Goal: Task Accomplishment & Management: Manage account settings

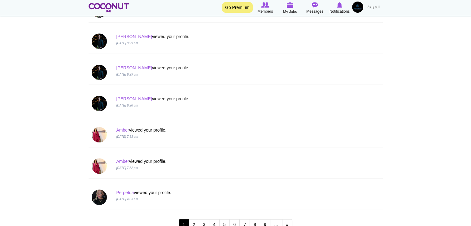
click at [115, 190] on div "Perpetua viewed your profile. [DATE] 4:03 am" at bounding box center [210, 195] width 198 height 12
click at [117, 190] on link "Perpetua" at bounding box center [125, 192] width 18 height 5
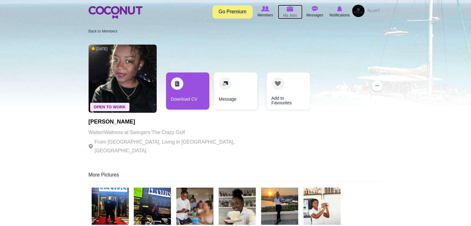
click at [289, 13] on span "My Jobs" at bounding box center [290, 15] width 14 height 6
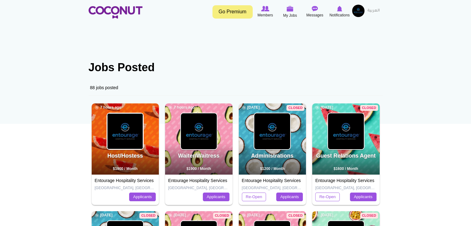
click at [124, 136] on img at bounding box center [125, 131] width 36 height 36
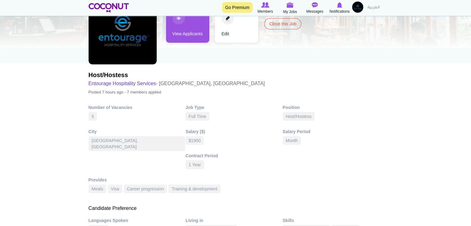
scroll to position [31, 0]
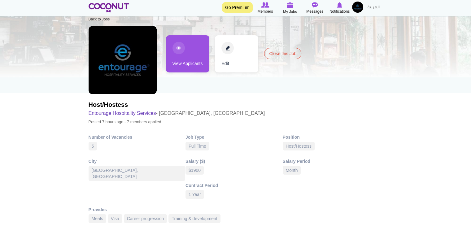
click at [177, 59] on link "View Applicants" at bounding box center [187, 53] width 43 height 37
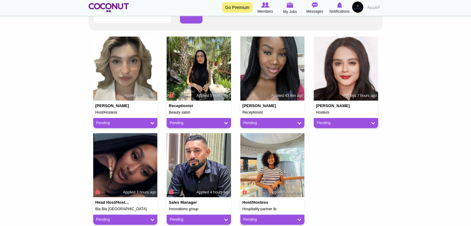
scroll to position [155, 0]
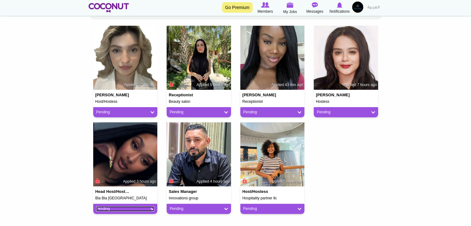
click at [131, 209] on link "Pending" at bounding box center [125, 208] width 58 height 5
click at [46, 175] on body "Toggle navigation Go Premium Members My Jobs Post a Job Messages Notifications …" at bounding box center [235, 88] width 471 height 487
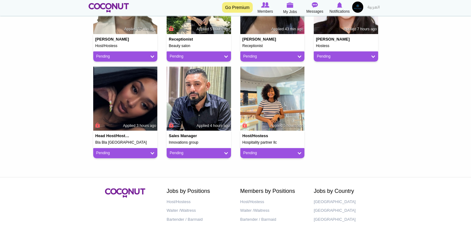
scroll to position [217, 0]
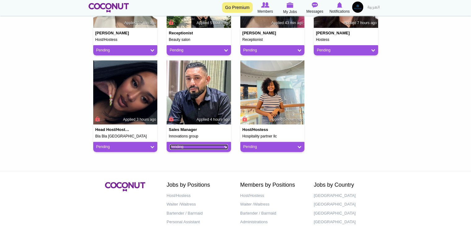
click at [210, 147] on link "Pending" at bounding box center [199, 146] width 58 height 5
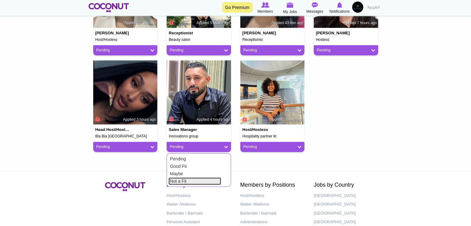
click at [191, 180] on link "Not a Fit" at bounding box center [194, 180] width 53 height 7
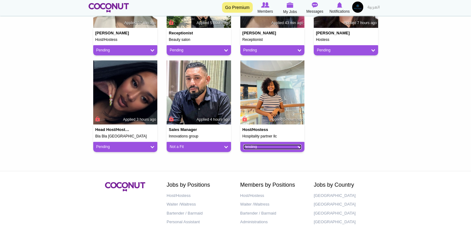
click at [258, 147] on link "Pending" at bounding box center [272, 146] width 58 height 5
click at [252, 181] on link "Not a Fit" at bounding box center [268, 180] width 53 height 7
click at [126, 149] on div "Pending" at bounding box center [125, 147] width 64 height 10
click at [126, 145] on link "Pending" at bounding box center [125, 146] width 58 height 5
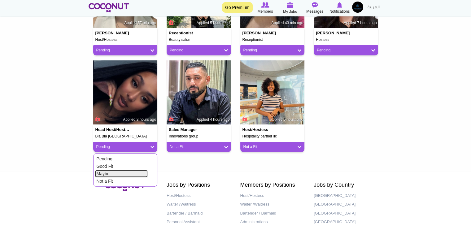
click at [113, 175] on link "Maybe" at bounding box center [121, 173] width 53 height 7
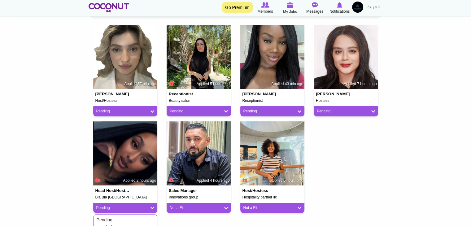
scroll to position [155, 0]
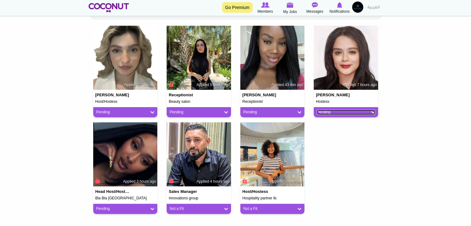
click at [354, 111] on link "Pending" at bounding box center [346, 112] width 58 height 5
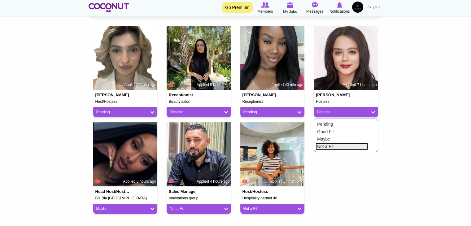
click at [333, 145] on link "Not a Fit" at bounding box center [341, 146] width 53 height 7
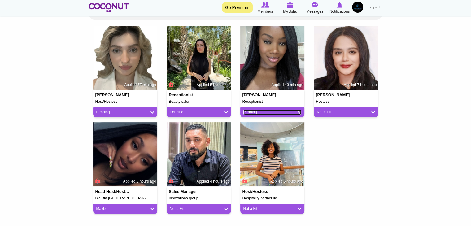
click at [274, 114] on link "Pending" at bounding box center [272, 112] width 58 height 5
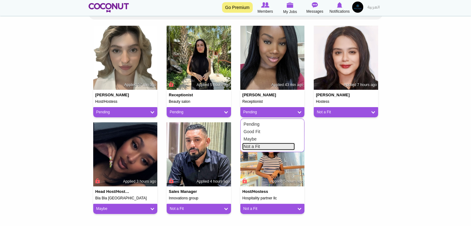
click at [266, 145] on link "Not a Fit" at bounding box center [268, 146] width 53 height 7
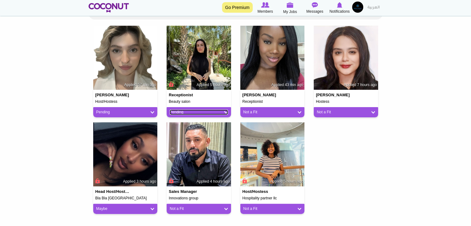
click at [206, 114] on link "Pending" at bounding box center [199, 112] width 58 height 5
click at [141, 111] on link "Pending" at bounding box center [125, 112] width 58 height 5
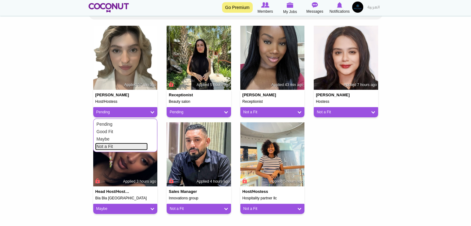
click at [112, 146] on link "Not a Fit" at bounding box center [121, 146] width 53 height 7
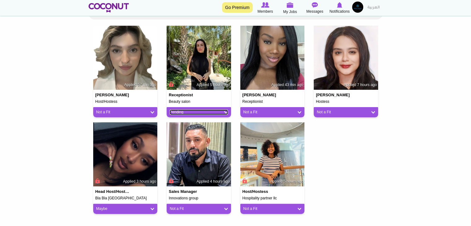
click at [175, 113] on link "Pending" at bounding box center [199, 112] width 58 height 5
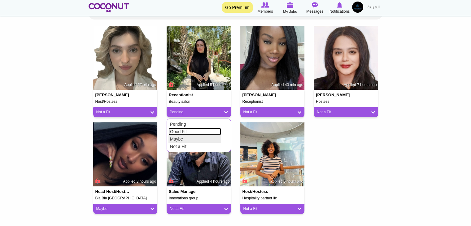
click at [180, 134] on link "Good Fit" at bounding box center [194, 131] width 53 height 7
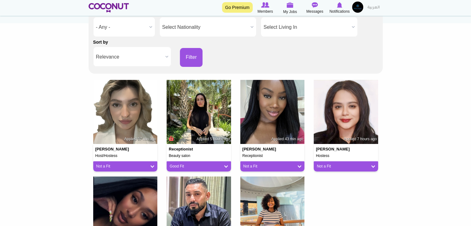
scroll to position [31, 0]
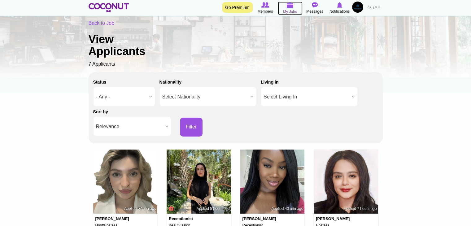
click at [297, 12] on link "My Jobs" at bounding box center [290, 8] width 25 height 13
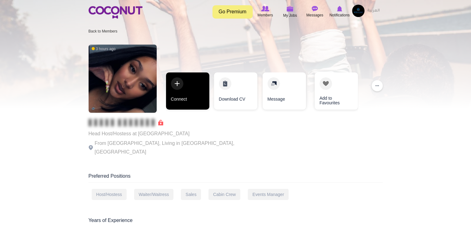
click at [182, 98] on link "Connect" at bounding box center [187, 90] width 43 height 37
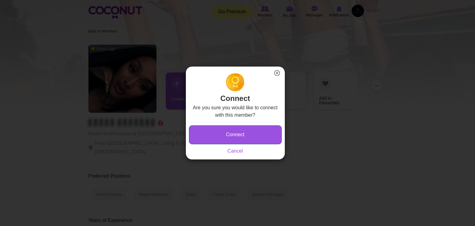
click at [249, 137] on button "Connect" at bounding box center [235, 134] width 93 height 19
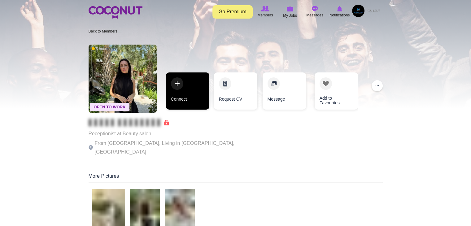
click at [185, 104] on link "Connect" at bounding box center [187, 90] width 43 height 37
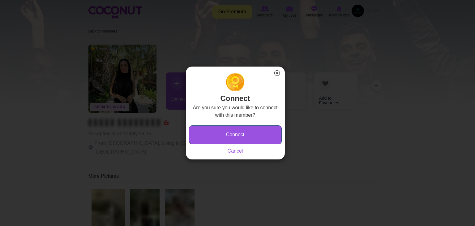
click at [219, 135] on button "Connect" at bounding box center [235, 134] width 93 height 19
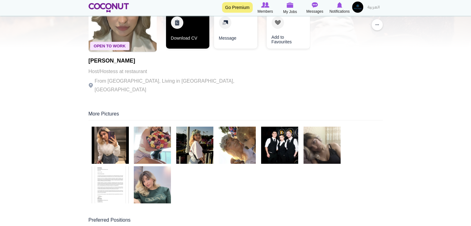
scroll to position [62, 0]
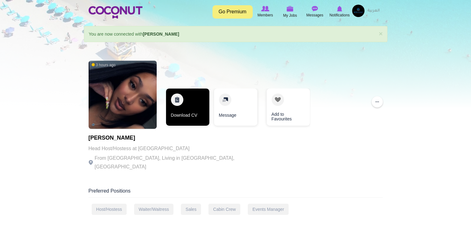
click at [196, 104] on link "Download CV" at bounding box center [187, 107] width 43 height 37
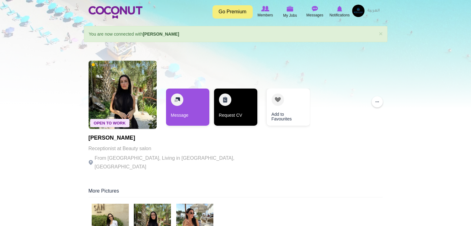
click at [219, 105] on link "Request CV" at bounding box center [235, 107] width 43 height 37
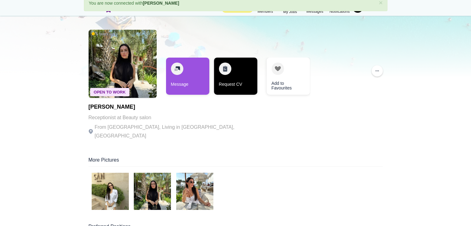
scroll to position [62, 0]
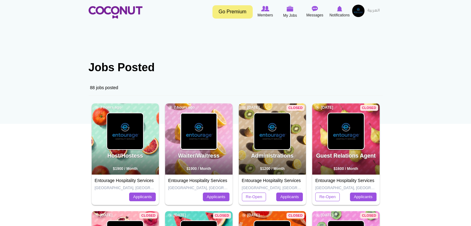
click at [185, 143] on img at bounding box center [199, 131] width 36 height 36
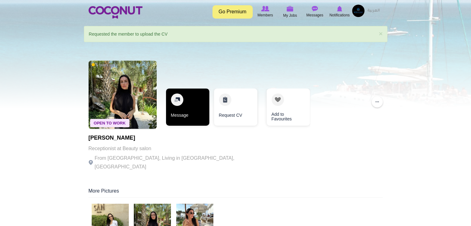
click at [198, 110] on link "Message" at bounding box center [187, 107] width 43 height 37
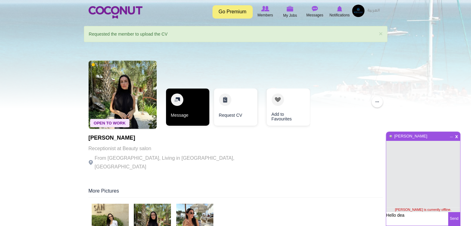
type textarea "Hello dear"
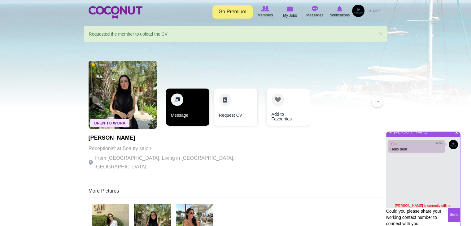
type textarea "Could you please share your working contact number to connect with you ?"
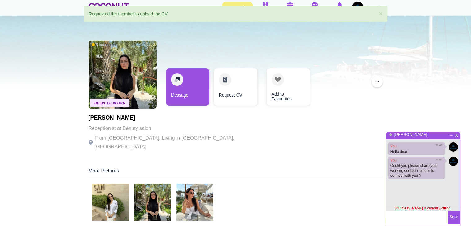
scroll to position [31, 0]
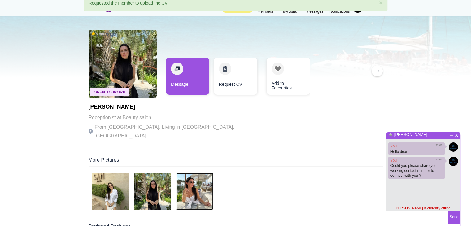
click at [192, 173] on img at bounding box center [194, 191] width 37 height 37
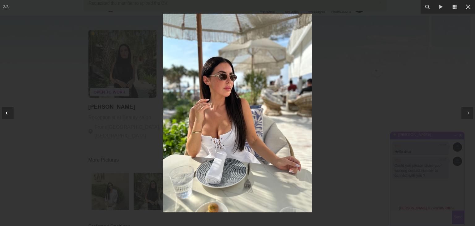
click at [7, 111] on icon at bounding box center [7, 112] width 7 height 7
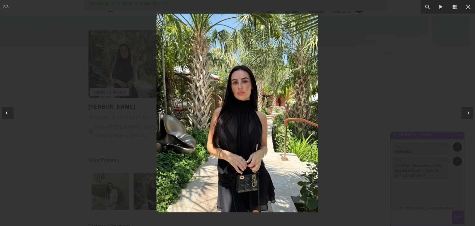
click at [7, 111] on icon at bounding box center [7, 112] width 7 height 7
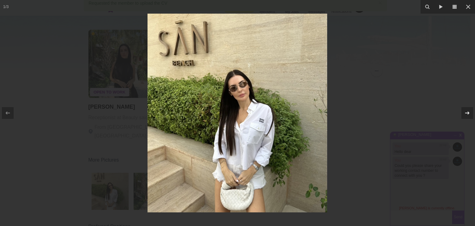
click at [465, 116] on icon at bounding box center [467, 112] width 7 height 7
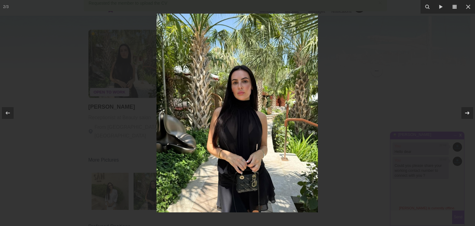
click at [465, 116] on icon at bounding box center [467, 112] width 7 height 7
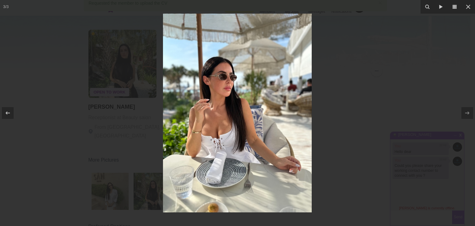
click at [416, 116] on div at bounding box center [237, 113] width 475 height 226
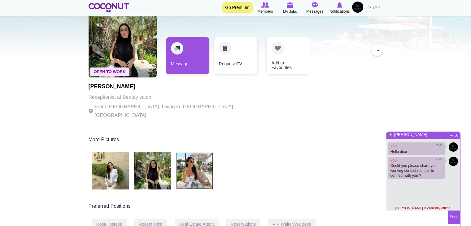
scroll to position [62, 0]
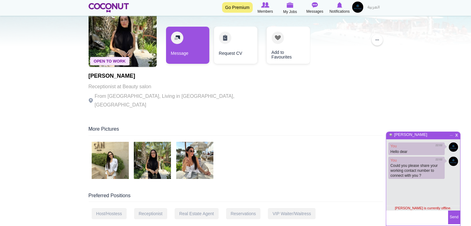
click at [456, 135] on span "x" at bounding box center [456, 134] width 5 height 5
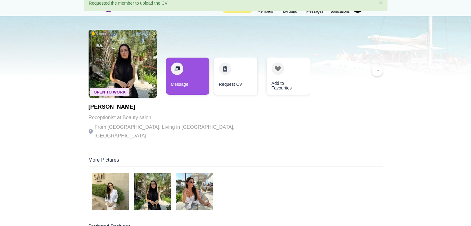
scroll to position [0, 0]
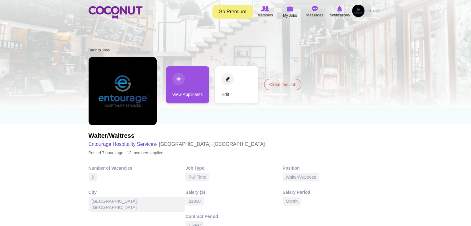
click at [206, 97] on link "View Applicants" at bounding box center [187, 84] width 43 height 37
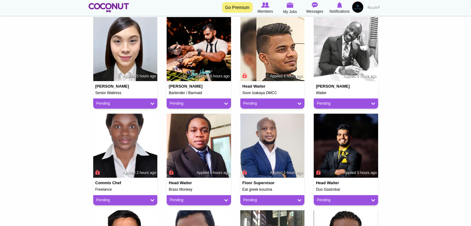
scroll to position [141, 0]
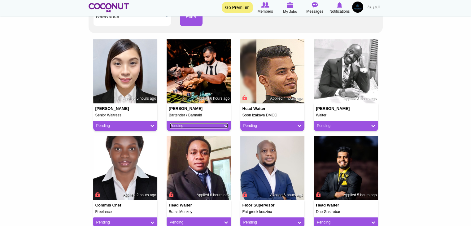
click at [203, 127] on link "Pending" at bounding box center [199, 125] width 58 height 5
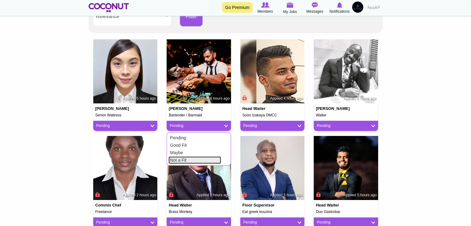
click at [191, 161] on link "Not a Fit" at bounding box center [194, 159] width 53 height 7
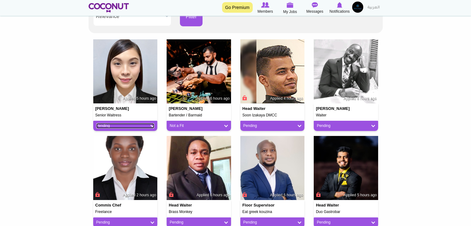
click at [128, 128] on link "Pending" at bounding box center [125, 125] width 58 height 5
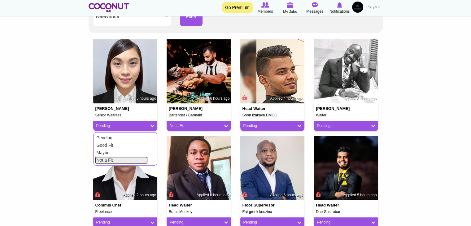
click at [120, 158] on link "Not a Fit" at bounding box center [121, 159] width 53 height 7
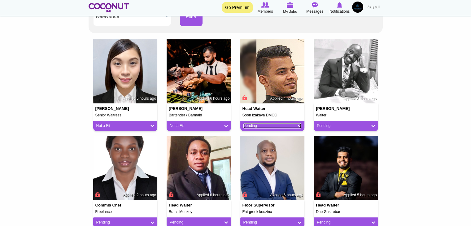
click at [264, 128] on link "Pending" at bounding box center [272, 125] width 58 height 5
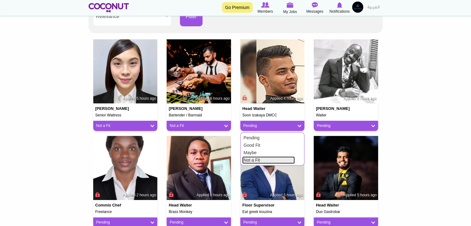
click at [267, 163] on link "Not a Fit" at bounding box center [268, 159] width 53 height 7
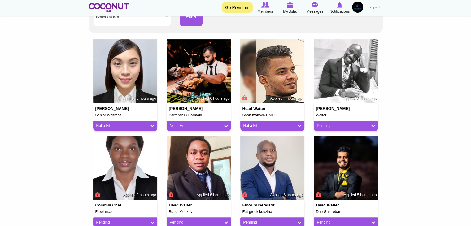
click at [319, 128] on div "Pending" at bounding box center [346, 126] width 64 height 10
click at [332, 122] on div "Pending" at bounding box center [346, 126] width 64 height 10
click at [332, 124] on link "Pending" at bounding box center [346, 125] width 58 height 5
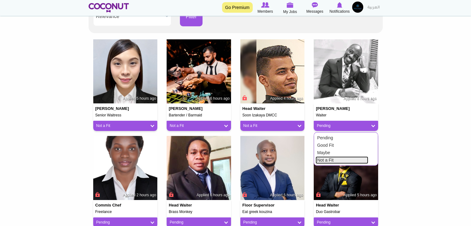
click at [324, 158] on link "Not a Fit" at bounding box center [341, 159] width 53 height 7
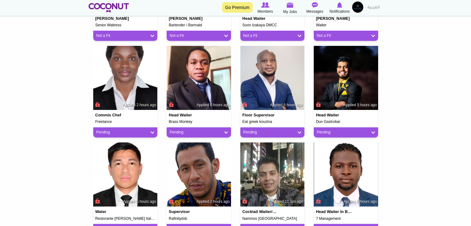
scroll to position [234, 0]
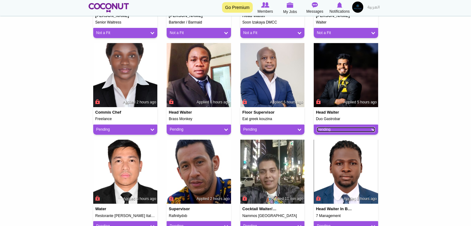
click at [335, 127] on link "Pending" at bounding box center [346, 129] width 58 height 5
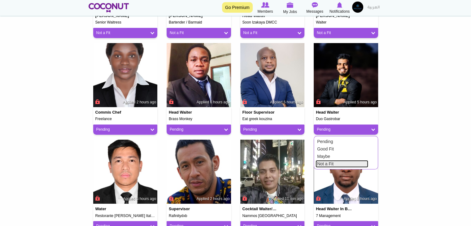
click at [328, 163] on link "Not a Fit" at bounding box center [341, 163] width 53 height 7
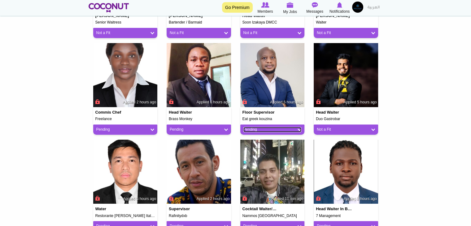
click at [252, 128] on link "Pending" at bounding box center [272, 129] width 58 height 5
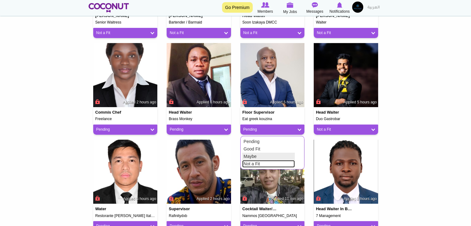
click at [249, 162] on link "Not a Fit" at bounding box center [268, 163] width 53 height 7
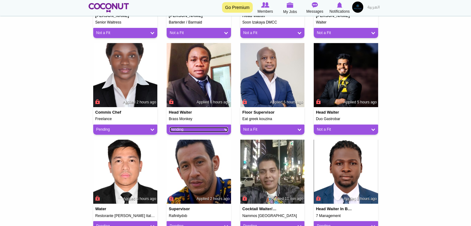
click at [175, 130] on link "Pending" at bounding box center [199, 129] width 58 height 5
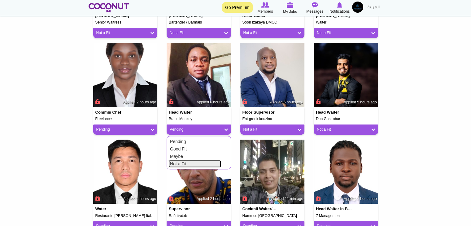
click at [184, 162] on link "Not a Fit" at bounding box center [194, 163] width 53 height 7
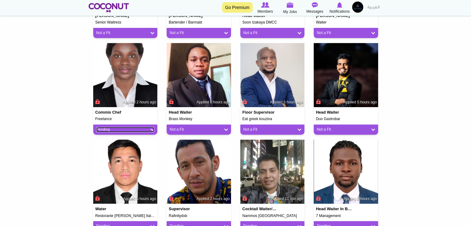
click at [98, 129] on link "Pending" at bounding box center [125, 129] width 58 height 5
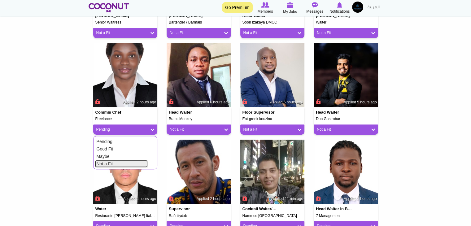
click at [111, 163] on link "Not a Fit" at bounding box center [121, 163] width 53 height 7
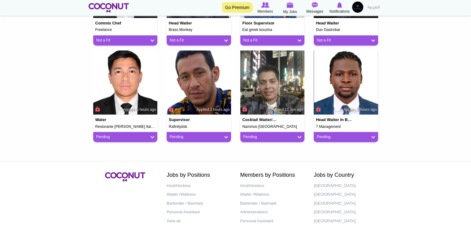
scroll to position [327, 0]
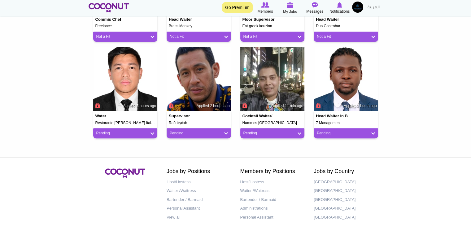
click at [127, 138] on div "Water Restorante Loren Italian restaurant Applied 5 hours ago Pending Pending G…" at bounding box center [126, 95] width 74 height 97
click at [128, 137] on div "Pending" at bounding box center [125, 133] width 64 height 10
click at [129, 134] on link "Pending" at bounding box center [125, 133] width 58 height 5
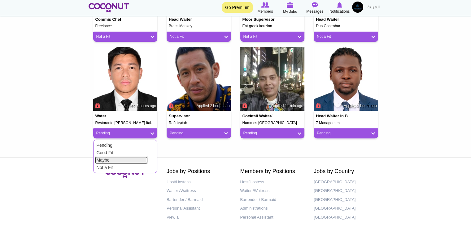
click at [123, 163] on link "Maybe" at bounding box center [121, 159] width 53 height 7
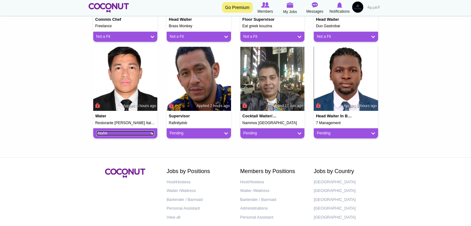
click at [131, 134] on link "Maybe" at bounding box center [125, 133] width 58 height 5
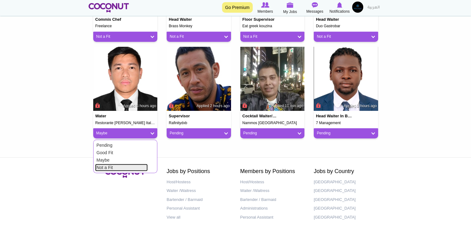
click at [127, 167] on link "Not a Fit" at bounding box center [121, 167] width 53 height 7
click at [192, 137] on div "Pending" at bounding box center [199, 133] width 64 height 10
click at [193, 137] on div "Pending" at bounding box center [199, 133] width 64 height 10
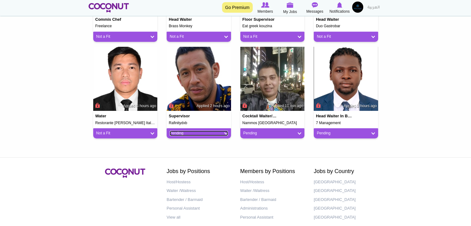
click at [203, 134] on link "Pending" at bounding box center [199, 133] width 58 height 5
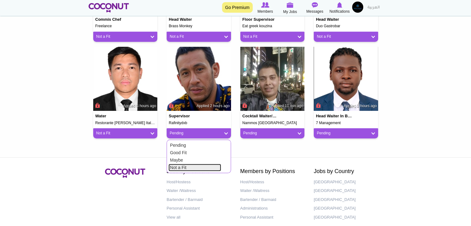
click at [196, 165] on link "Not a Fit" at bounding box center [194, 167] width 53 height 7
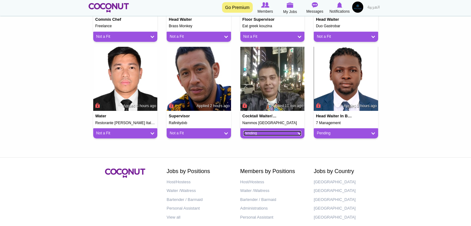
click at [252, 132] on link "Pending" at bounding box center [272, 133] width 58 height 5
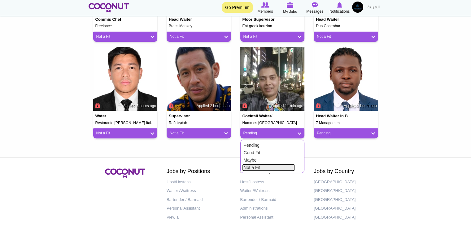
click at [248, 170] on link "Not a Fit" at bounding box center [268, 167] width 53 height 7
click at [336, 136] on div "Pending" at bounding box center [346, 133] width 64 height 10
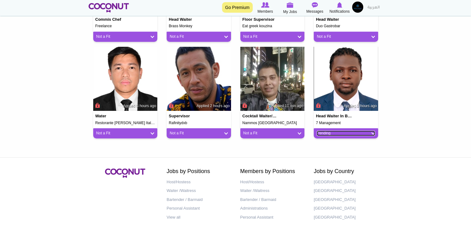
click at [328, 133] on link "Pending" at bounding box center [346, 133] width 58 height 5
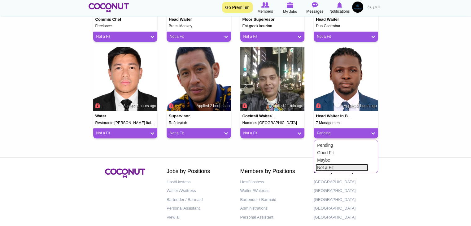
click at [318, 167] on link "Not a Fit" at bounding box center [341, 167] width 53 height 7
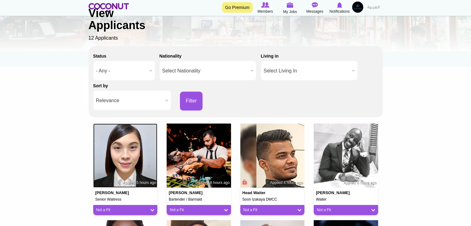
scroll to position [48, 0]
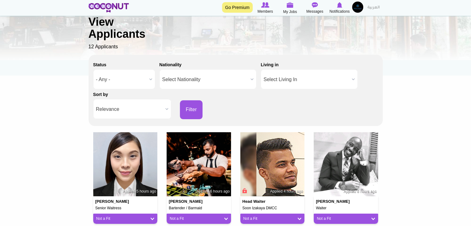
click at [284, 11] on div "Back to Job View Applicants 12 Applicants" at bounding box center [236, 26] width 294 height 48
click at [293, 8] on div "Back to Job View Applicants 12 Applicants" at bounding box center [236, 26] width 294 height 48
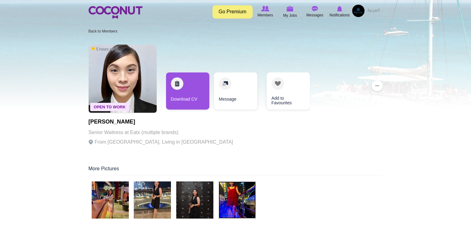
click at [245, 202] on img at bounding box center [237, 199] width 37 height 37
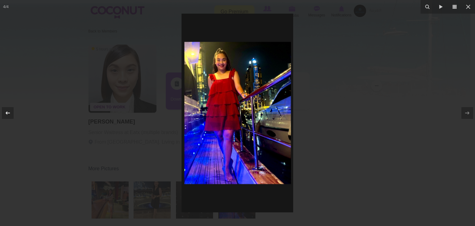
click at [7, 115] on icon at bounding box center [7, 112] width 7 height 7
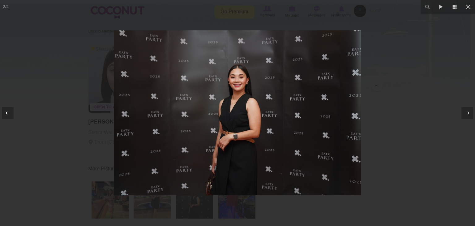
click at [7, 115] on icon at bounding box center [7, 112] width 7 height 7
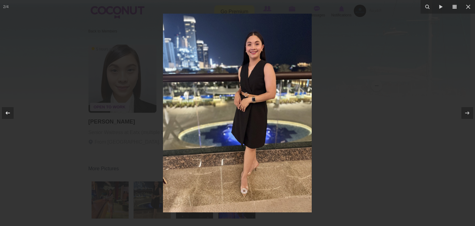
click at [7, 115] on div "2 / 4" at bounding box center [237, 113] width 475 height 226
click at [7, 115] on icon at bounding box center [7, 112] width 7 height 7
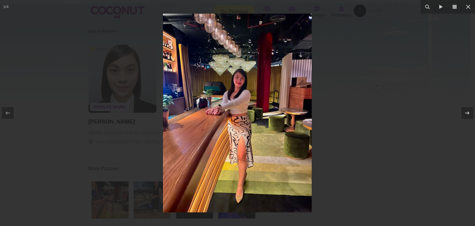
click at [62, 108] on div at bounding box center [237, 113] width 475 height 226
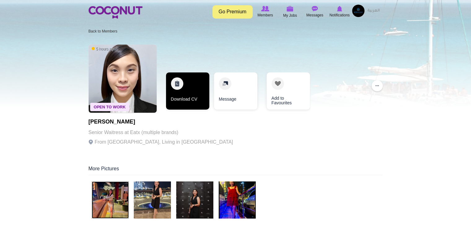
click at [194, 94] on link "Download CV" at bounding box center [187, 90] width 43 height 37
